Goal: Information Seeking & Learning: Learn about a topic

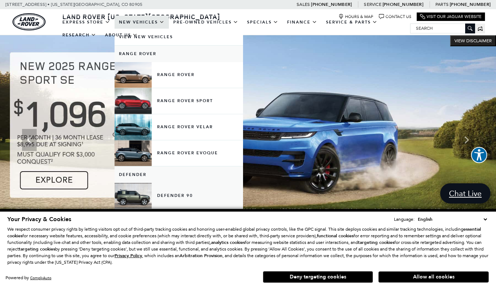
click at [177, 195] on link "Defender 90" at bounding box center [179, 196] width 128 height 26
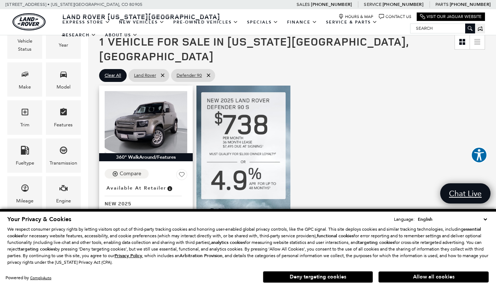
scroll to position [118, 0]
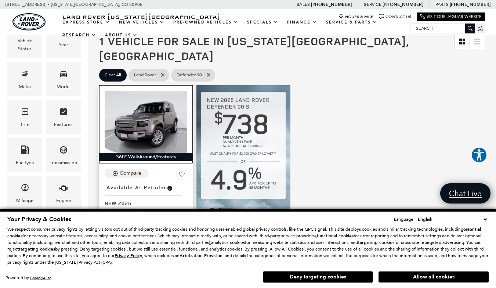
click at [167, 96] on img at bounding box center [146, 122] width 83 height 62
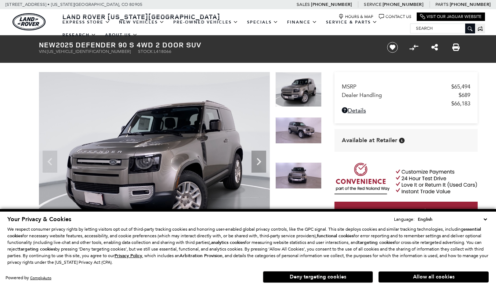
click at [298, 174] on img at bounding box center [298, 175] width 46 height 26
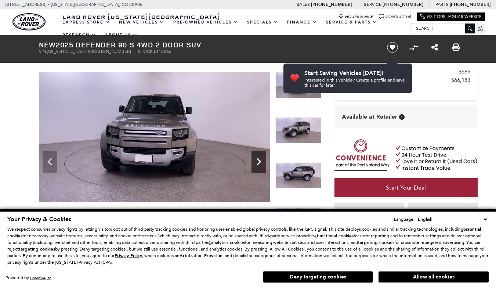
click at [260, 159] on icon "Next" at bounding box center [258, 161] width 15 height 15
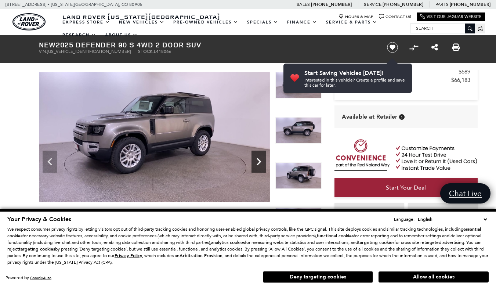
click at [260, 159] on icon "Next" at bounding box center [258, 161] width 15 height 15
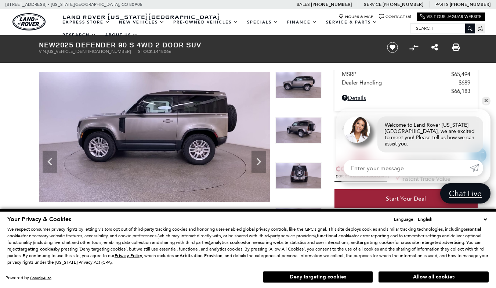
scroll to position [13, 0]
click at [301, 170] on img at bounding box center [298, 175] width 46 height 26
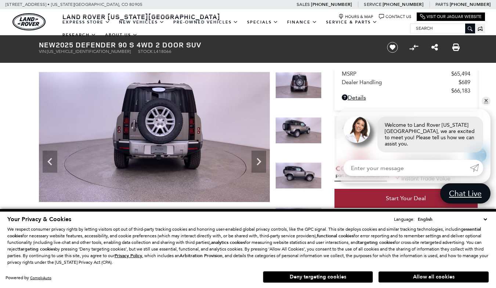
click at [301, 170] on img at bounding box center [298, 175] width 46 height 26
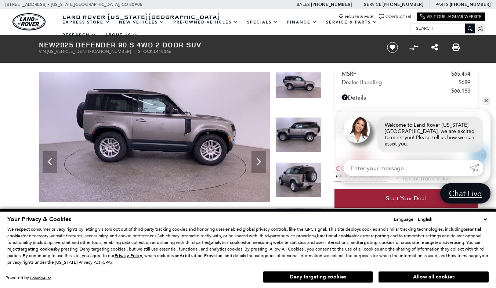
click at [301, 170] on img at bounding box center [298, 179] width 46 height 35
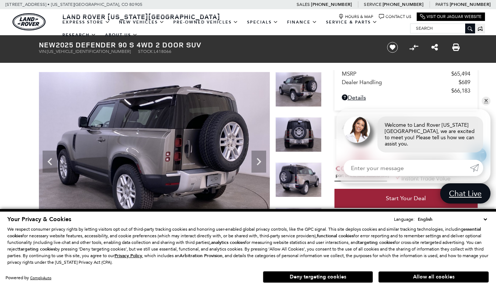
click at [301, 170] on img at bounding box center [298, 179] width 46 height 35
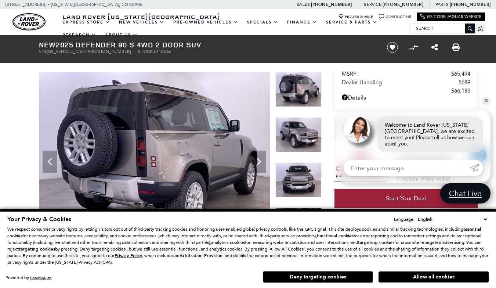
click at [301, 169] on img at bounding box center [298, 179] width 46 height 35
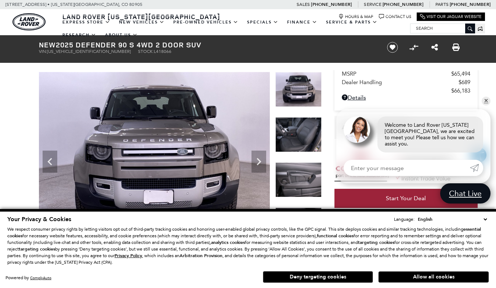
click at [301, 169] on img at bounding box center [298, 179] width 46 height 35
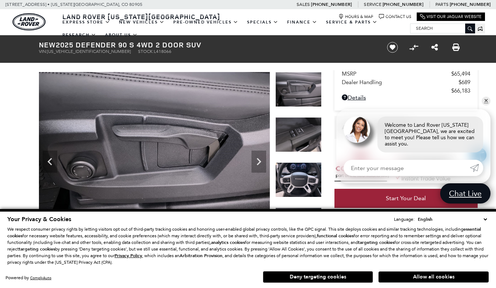
click at [301, 169] on img at bounding box center [298, 179] width 46 height 35
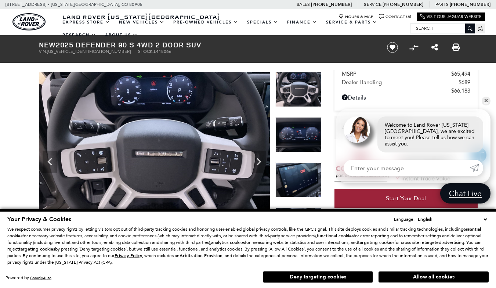
click at [301, 169] on img at bounding box center [298, 179] width 46 height 35
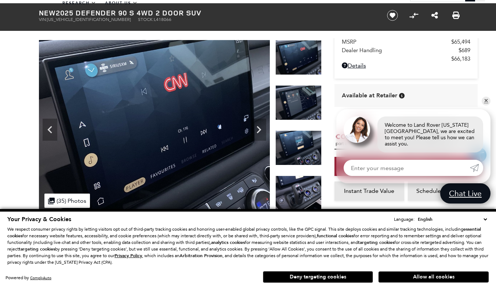
scroll to position [33, 0]
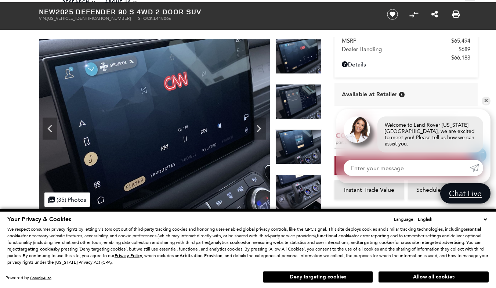
click at [302, 189] on img at bounding box center [298, 191] width 46 height 35
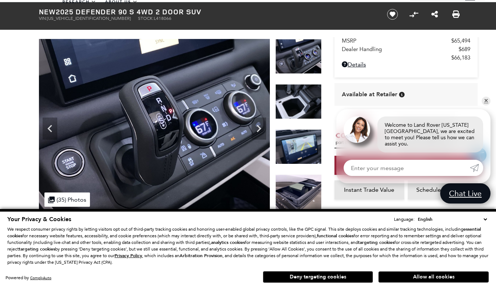
click at [298, 151] on img at bounding box center [298, 146] width 46 height 35
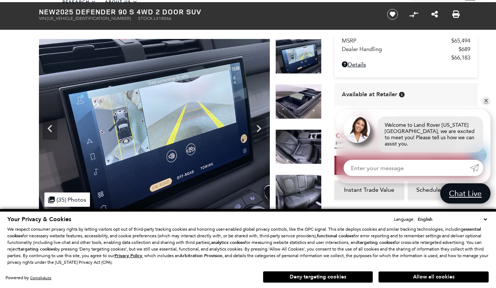
click at [298, 151] on img at bounding box center [298, 146] width 46 height 35
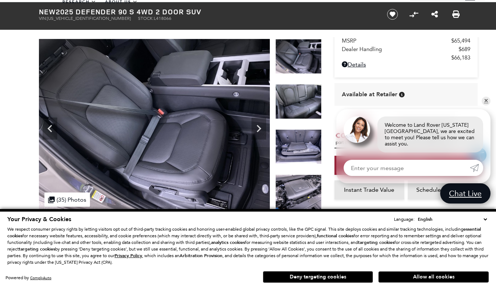
click at [298, 103] on img at bounding box center [298, 101] width 46 height 35
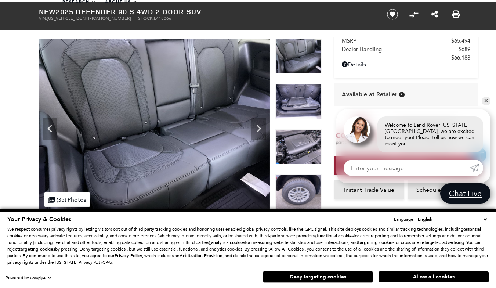
click at [298, 103] on img at bounding box center [298, 101] width 46 height 35
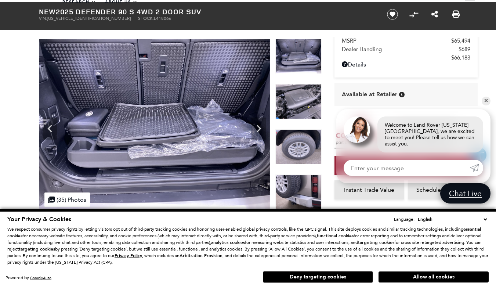
click at [298, 103] on img at bounding box center [298, 101] width 46 height 35
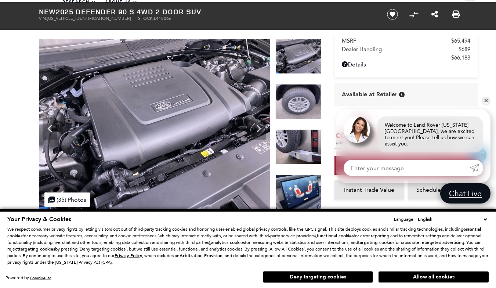
click at [298, 103] on img at bounding box center [298, 101] width 46 height 35
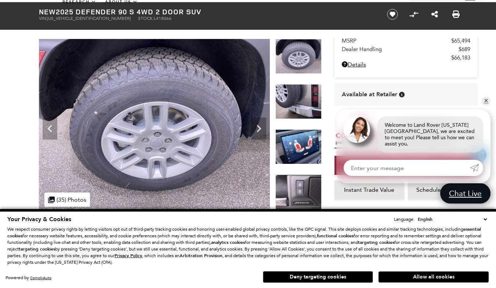
click at [298, 103] on img at bounding box center [298, 101] width 46 height 35
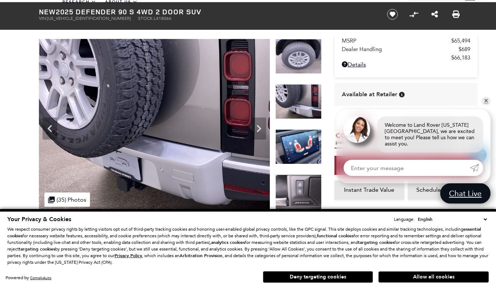
click at [306, 145] on img at bounding box center [298, 146] width 46 height 35
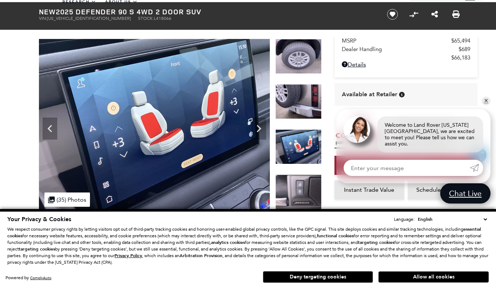
click at [306, 190] on img at bounding box center [298, 191] width 46 height 35
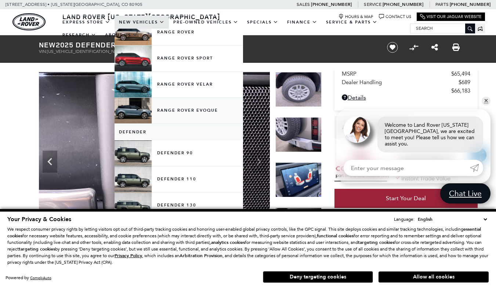
scroll to position [45, 0]
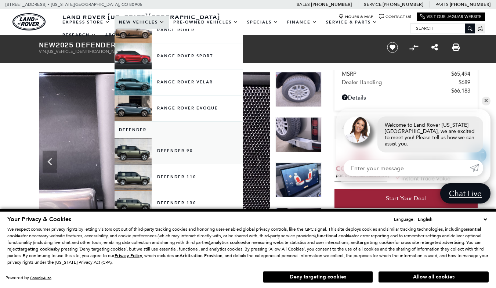
click at [176, 164] on link "Defender 90" at bounding box center [179, 151] width 128 height 26
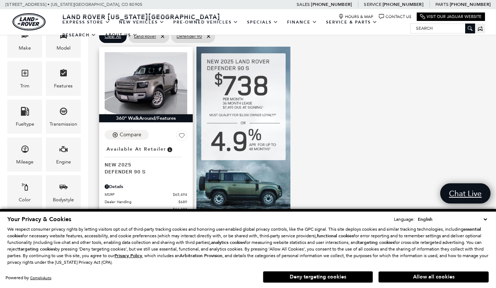
scroll to position [158, 0]
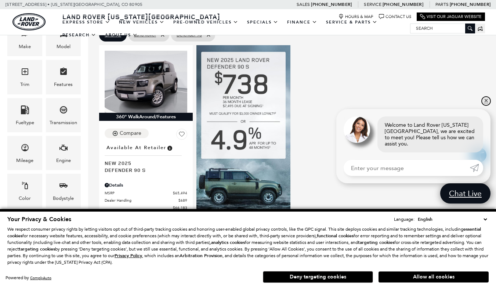
click at [487, 104] on link "✕" at bounding box center [486, 101] width 9 height 9
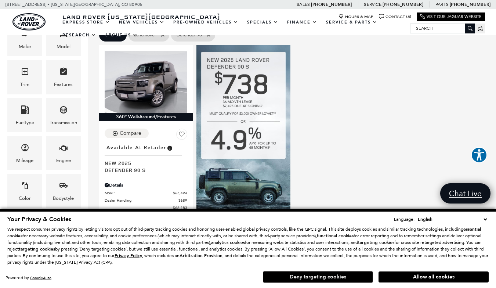
click at [352, 276] on button "Deny targeting cookies" at bounding box center [318, 277] width 110 height 12
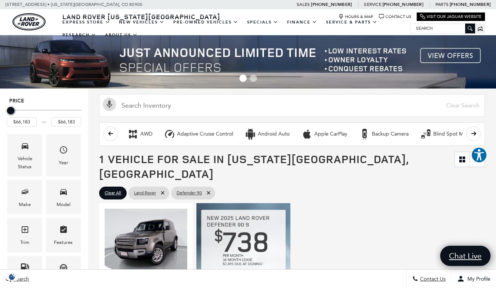
scroll to position [0, 0]
